Goal: Transaction & Acquisition: Subscribe to service/newsletter

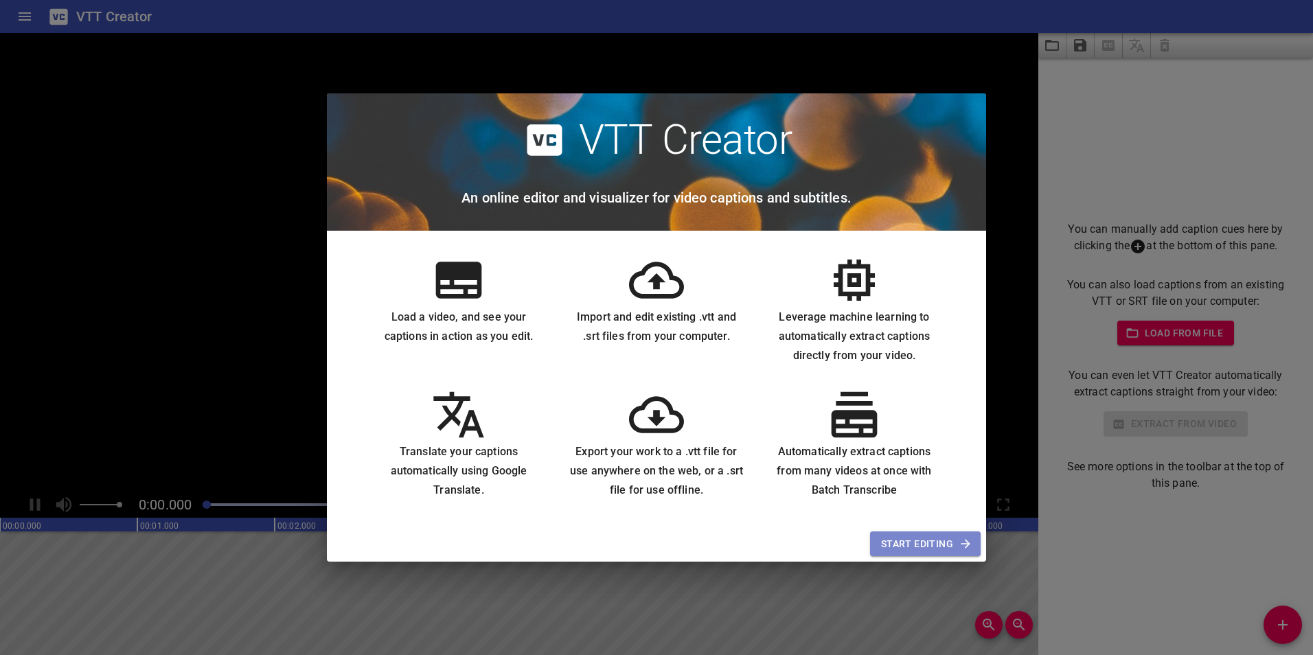
click at [918, 542] on span "Start Editing" at bounding box center [925, 544] width 89 height 17
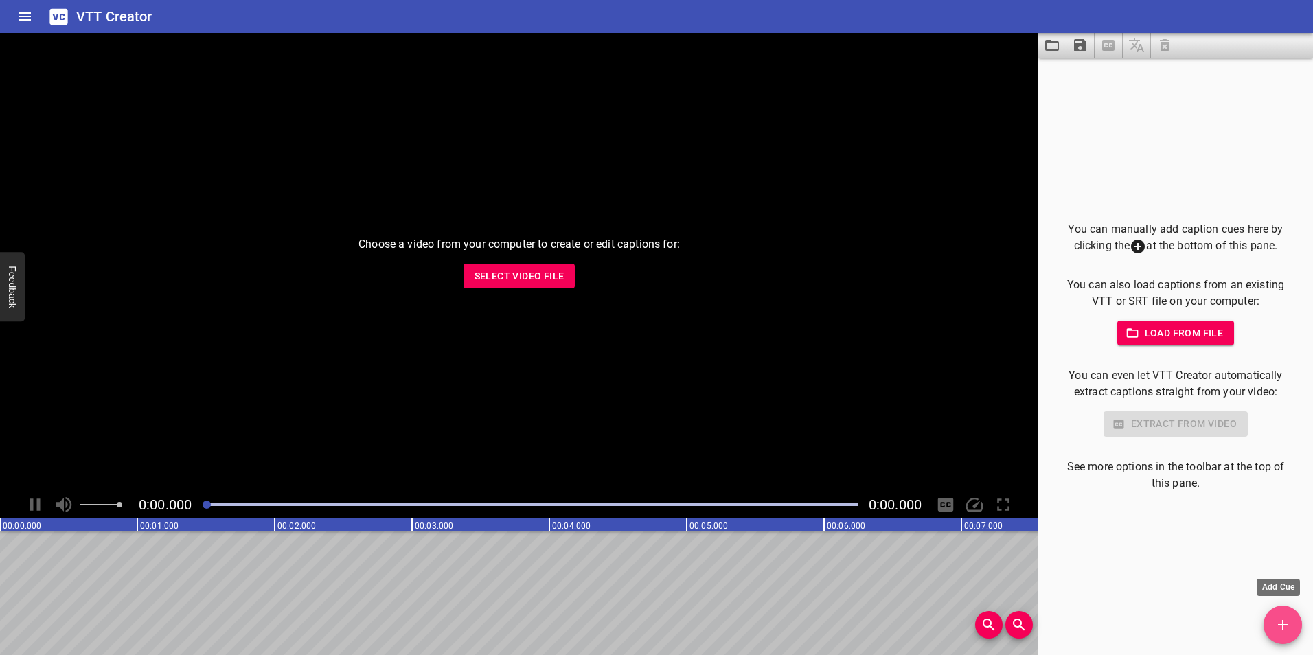
click at [1271, 614] on button "Add Cue" at bounding box center [1282, 625] width 38 height 38
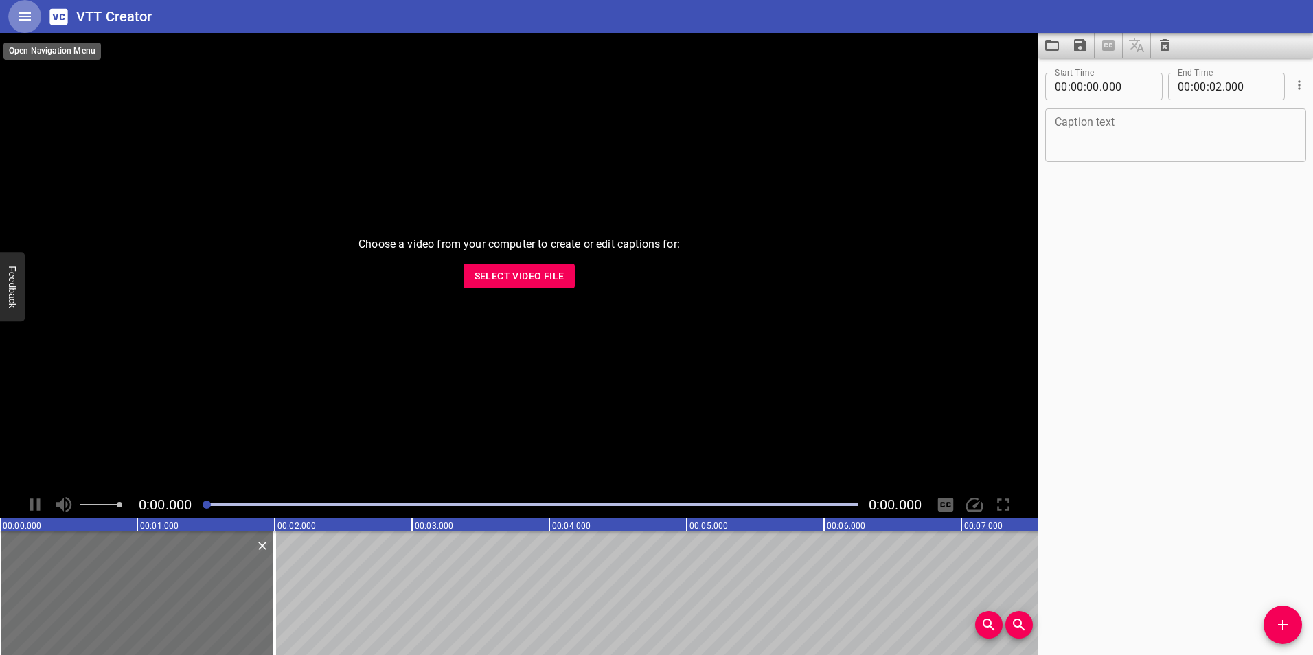
click at [21, 14] on icon "Home" at bounding box center [24, 16] width 16 height 16
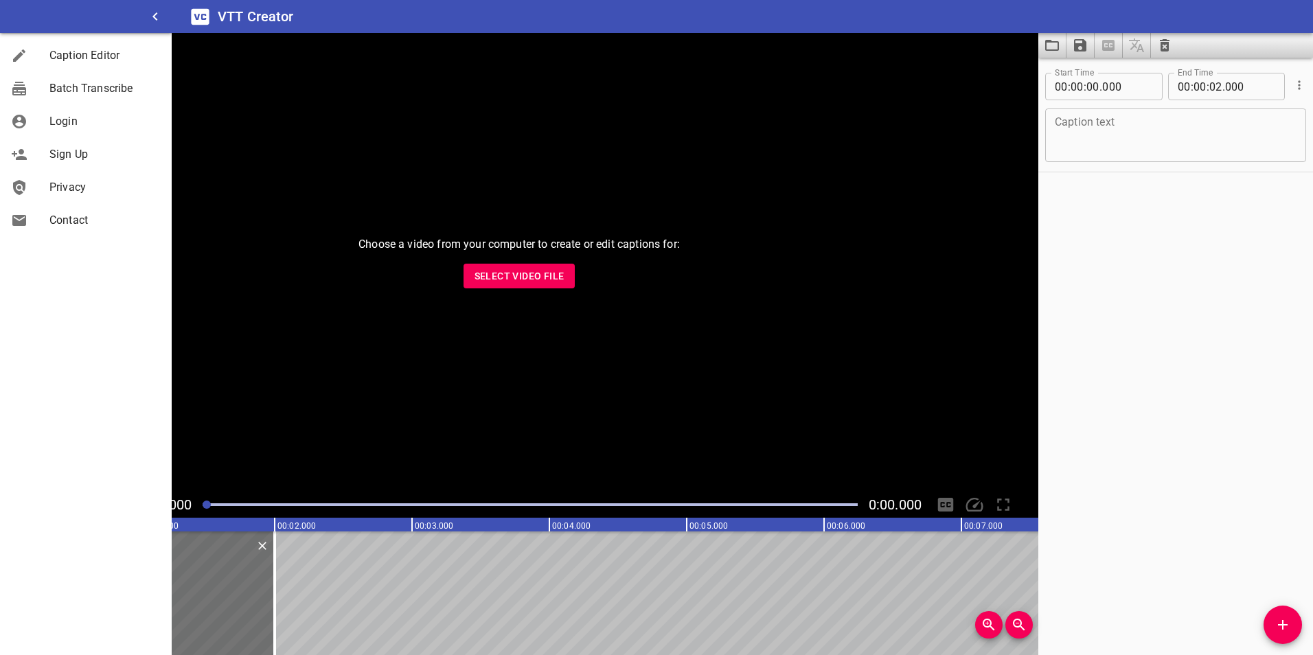
click at [201, 89] on div "Choose a video from your computer to create or edit captions for: Select Video …" at bounding box center [519, 262] width 1038 height 459
click at [82, 81] on span "Batch Transcribe" at bounding box center [104, 88] width 111 height 16
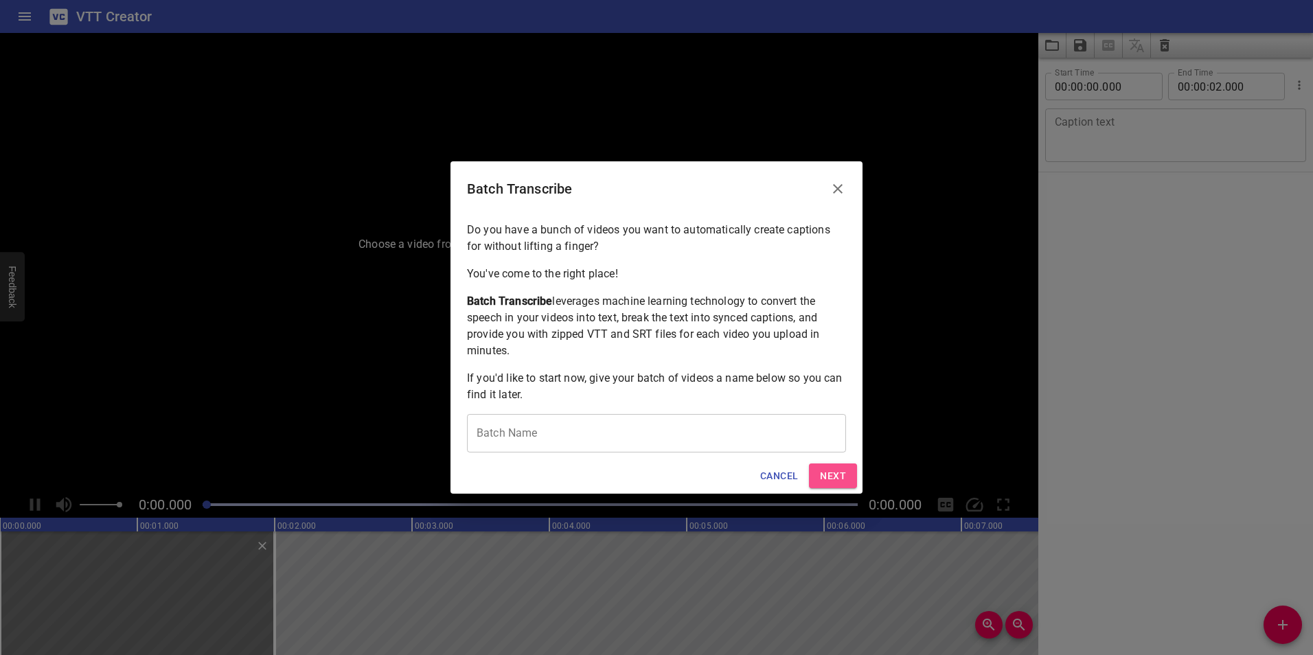
click at [816, 483] on button "Next" at bounding box center [833, 475] width 48 height 25
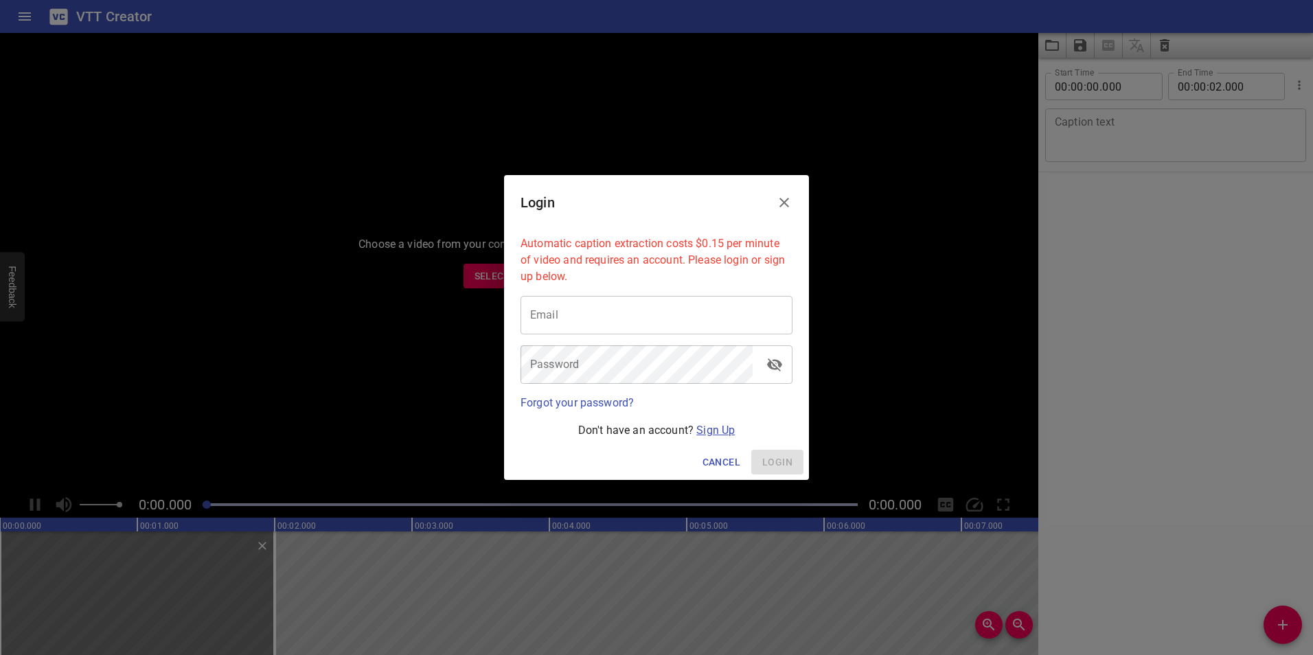
click at [713, 429] on link "Sign Up" at bounding box center [715, 430] width 38 height 13
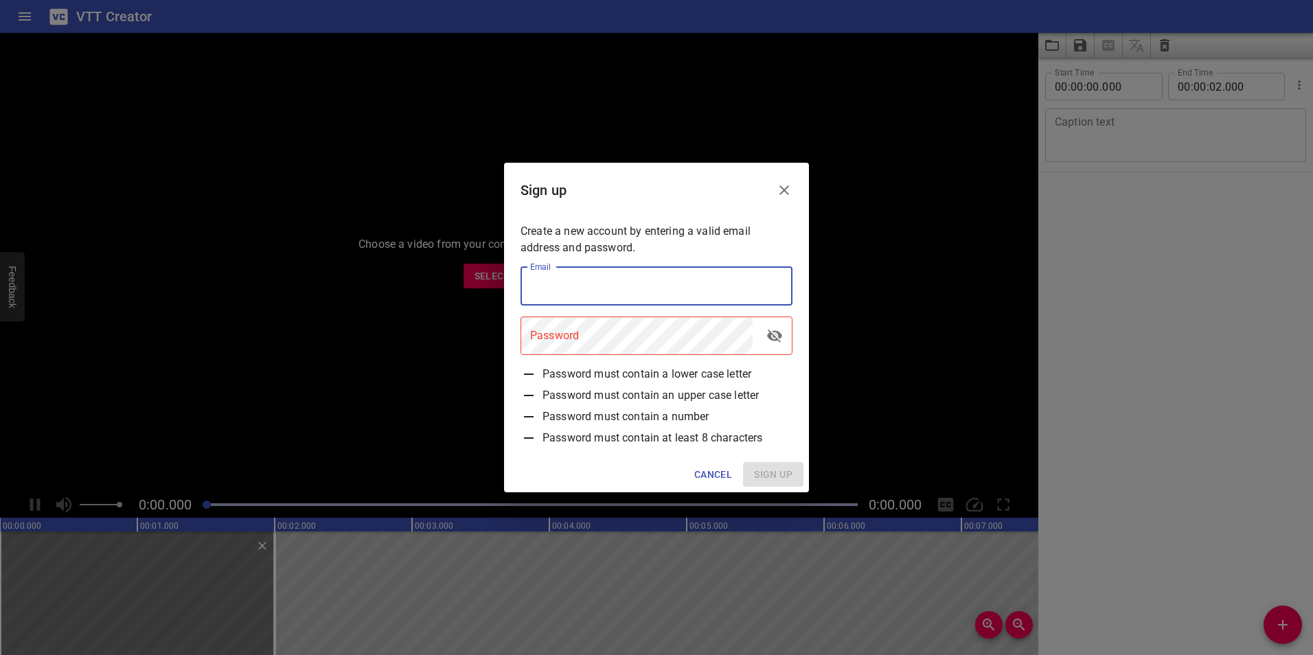
click at [617, 296] on input "email" at bounding box center [656, 286] width 272 height 38
type input "J"
paste input "faire chanter du alkpote a nounours très fort"
type input "GROETZINGER82"
click at [753, 325] on div "Password" at bounding box center [656, 336] width 272 height 38
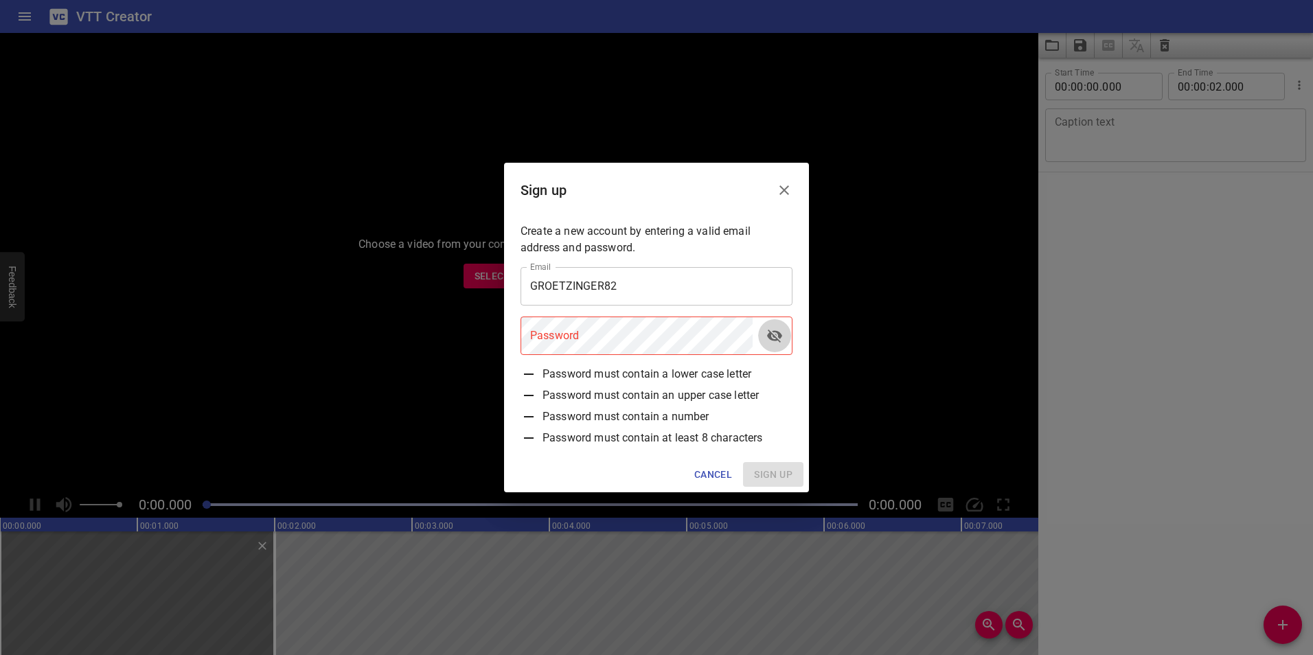
click at [779, 333] on icon "toggle password visibility" at bounding box center [774, 336] width 15 height 13
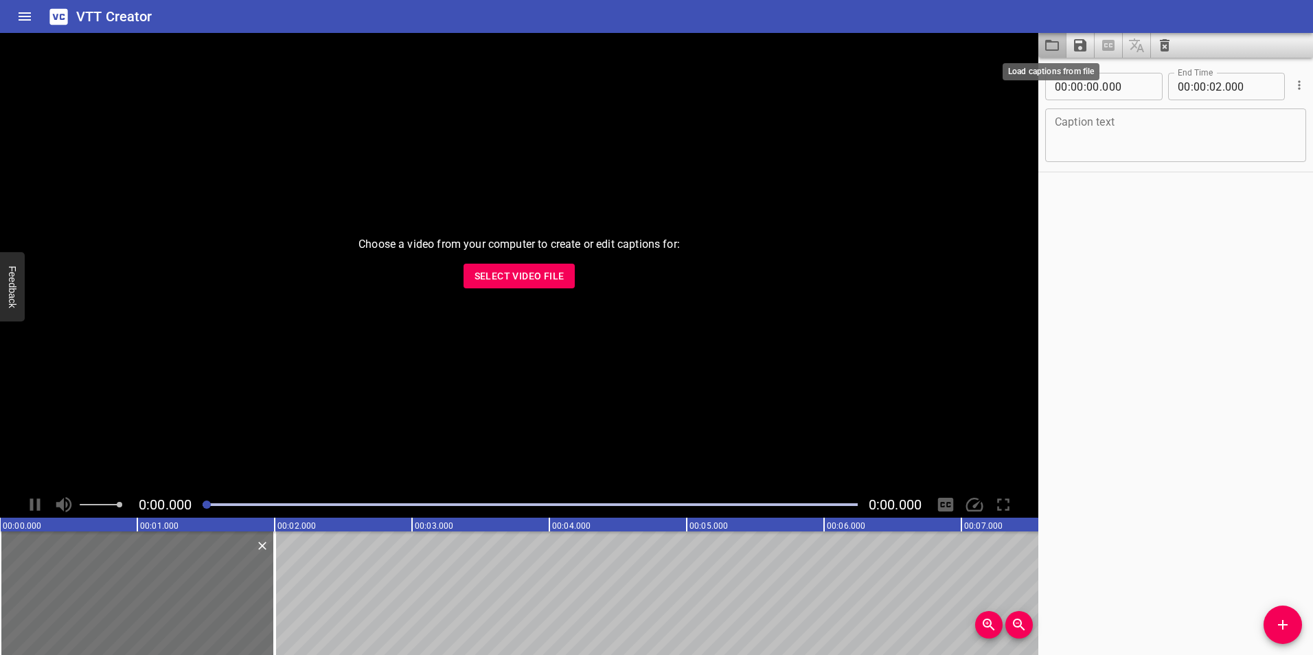
click at [1044, 49] on icon "Load captions from file" at bounding box center [1052, 45] width 16 height 16
